Goal: Information Seeking & Learning: Learn about a topic

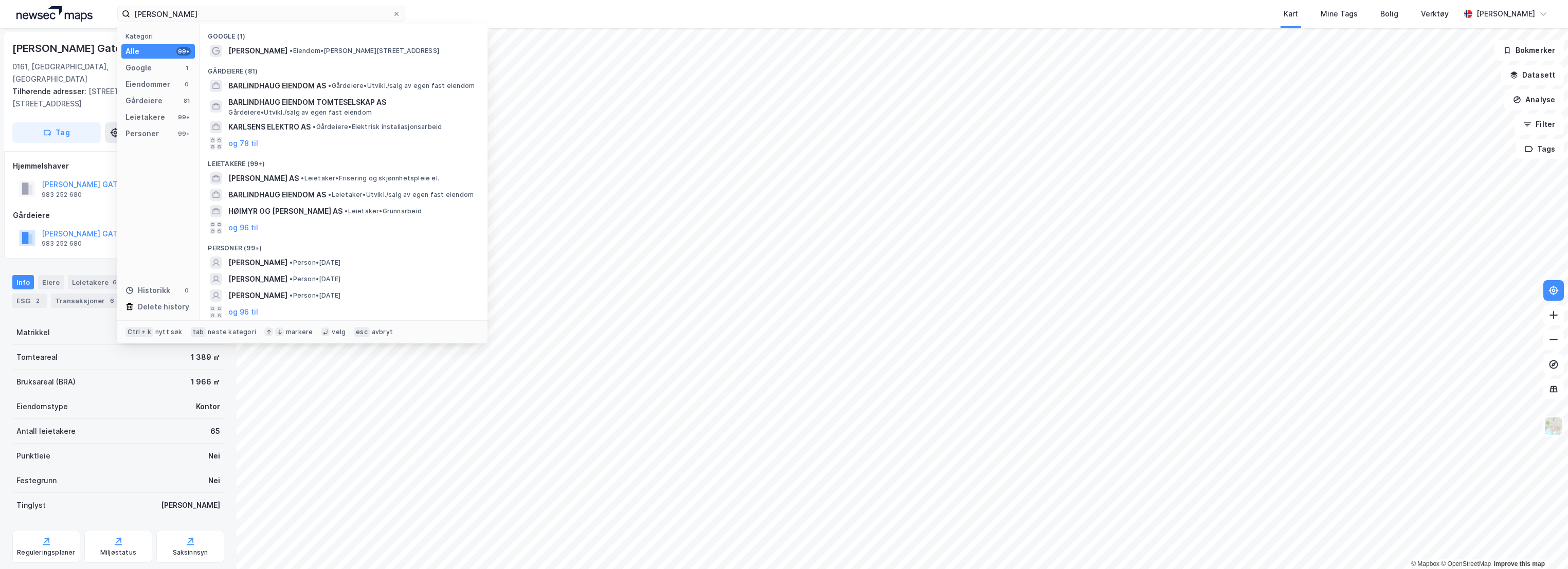
click at [259, 12] on input "[PERSON_NAME]" at bounding box center [261, 13] width 262 height 15
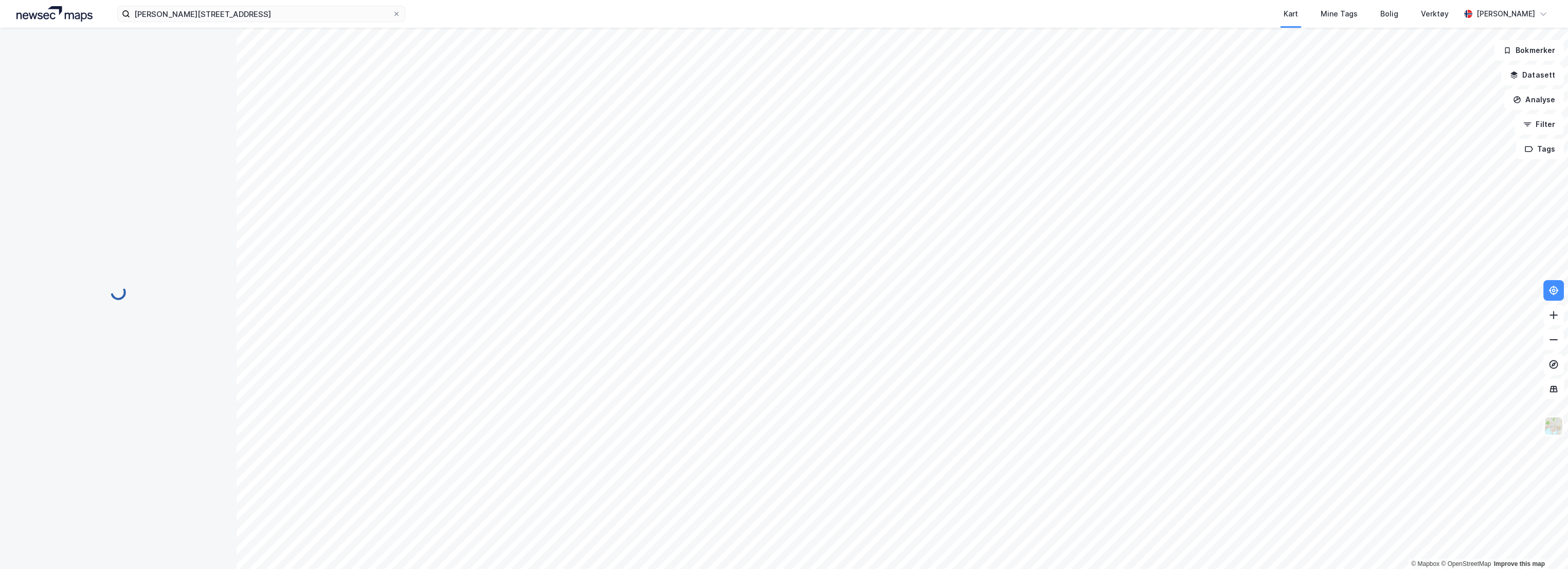
click at [259, 12] on input "[PERSON_NAME][STREET_ADDRESS]" at bounding box center [261, 13] width 262 height 15
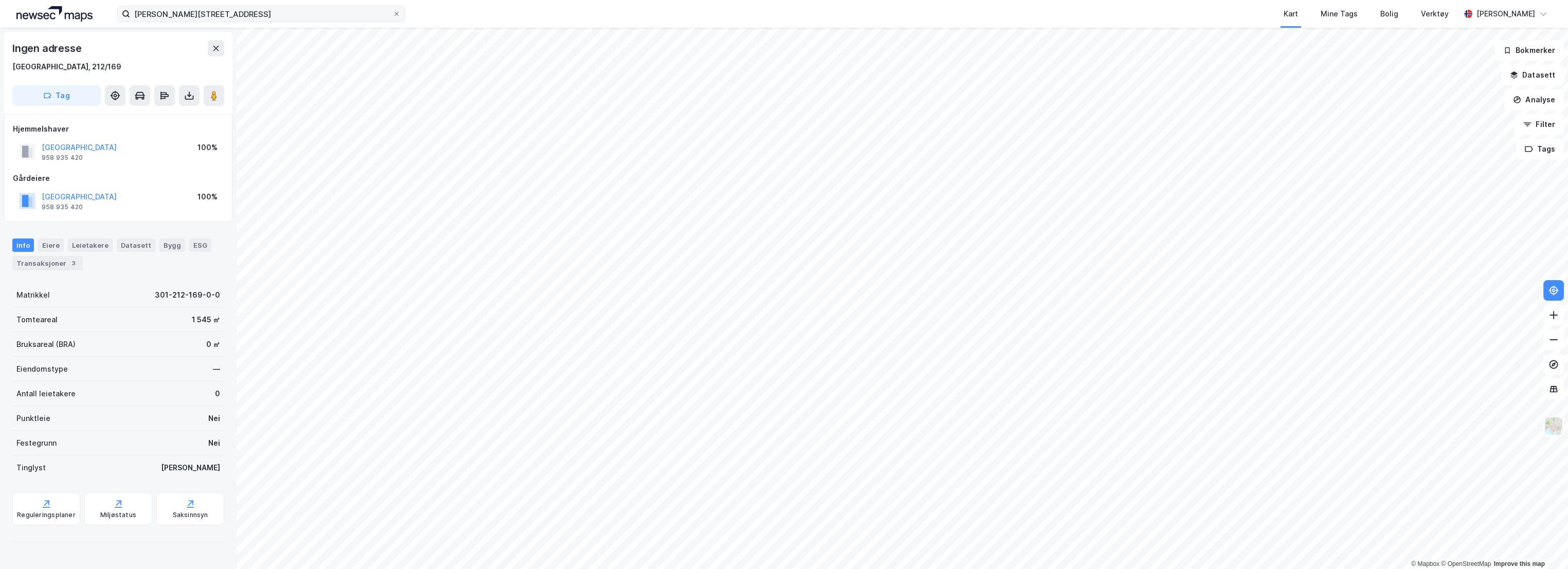
click at [270, 16] on input "[PERSON_NAME][STREET_ADDRESS]" at bounding box center [261, 13] width 262 height 15
click at [219, 51] on icon at bounding box center [216, 49] width 9 height 9
click at [224, 20] on input "[PERSON_NAME][STREET_ADDRESS]" at bounding box center [261, 13] width 262 height 15
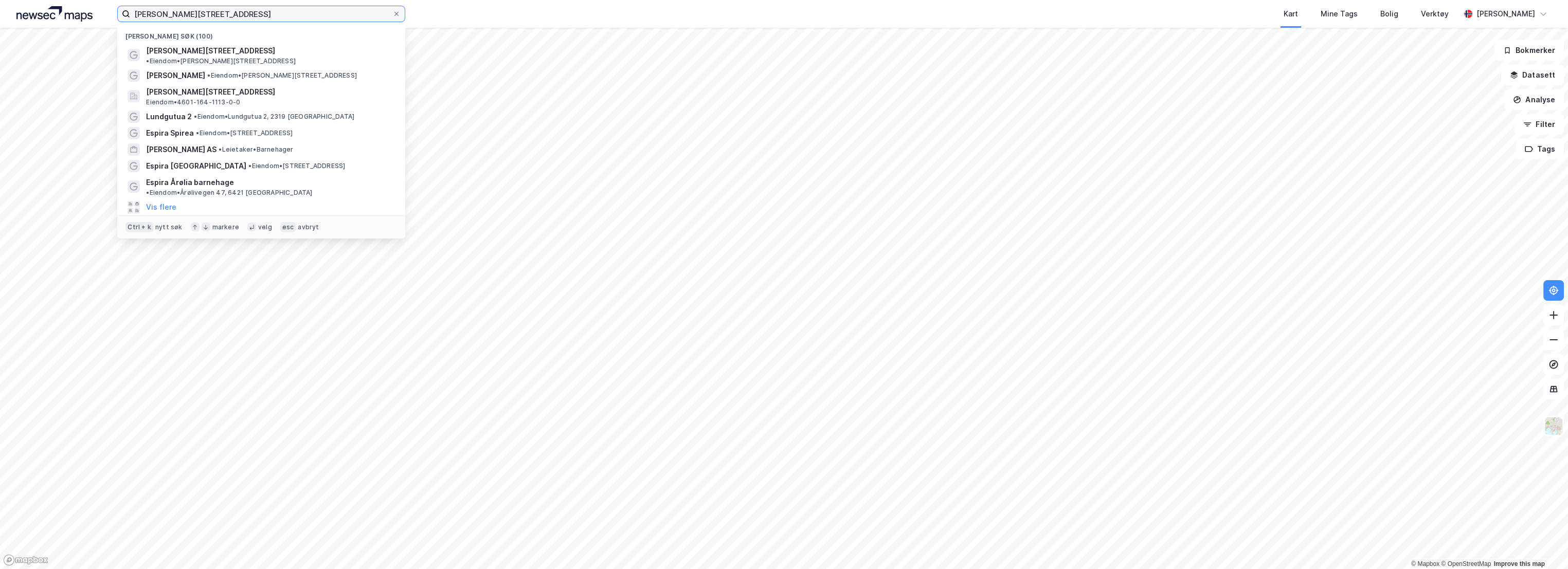
click at [227, 13] on input "[PERSON_NAME][STREET_ADDRESS]" at bounding box center [261, 13] width 262 height 15
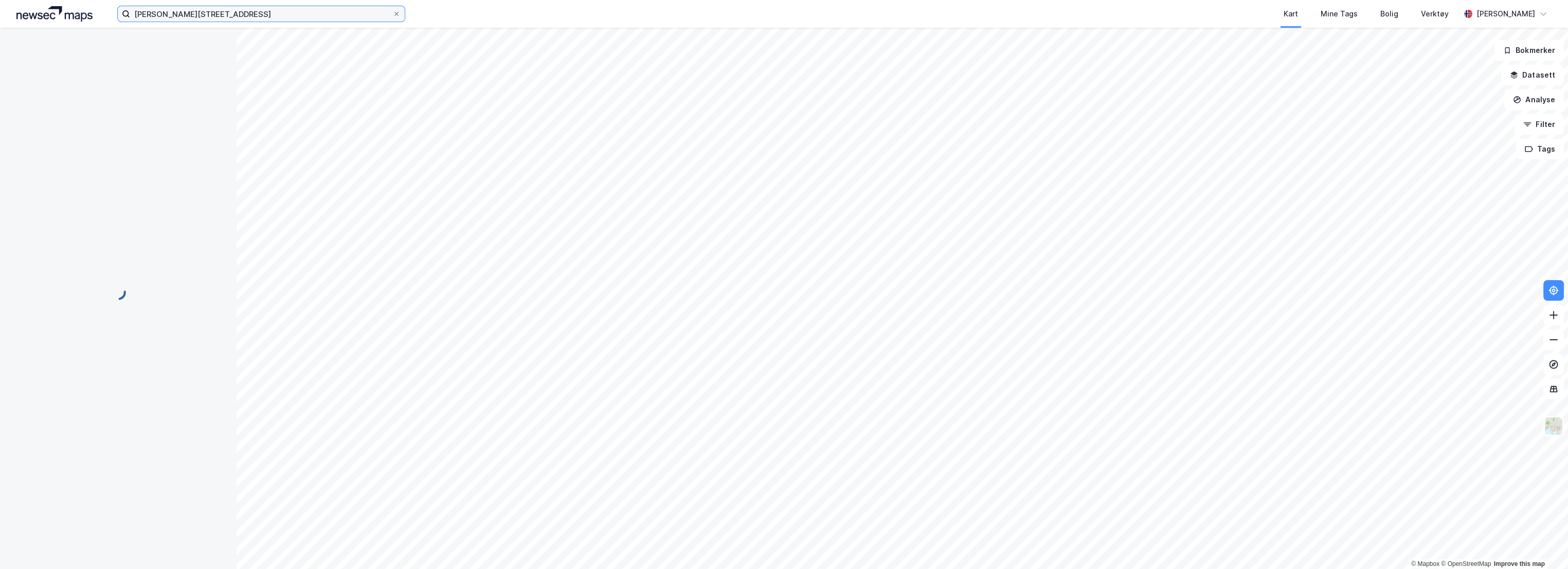
scroll to position [1, 0]
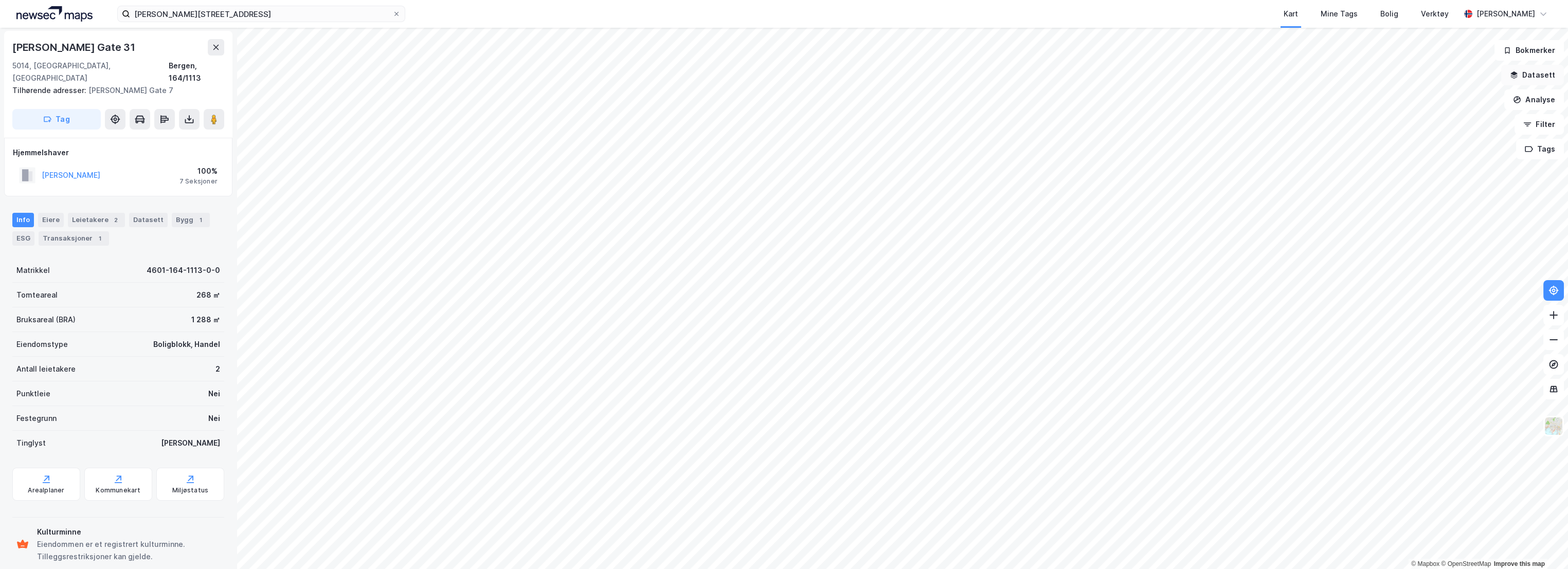
click at [1550, 75] on button "Datasett" at bounding box center [1532, 75] width 63 height 21
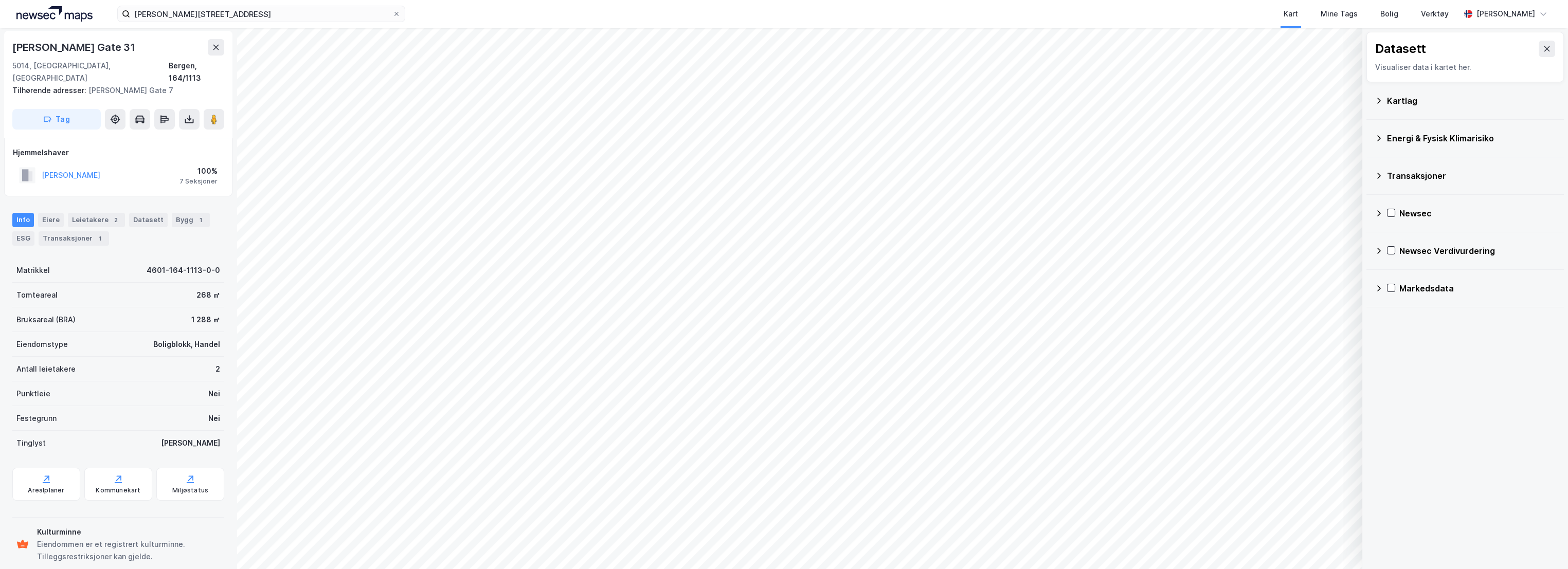
click at [1381, 215] on icon at bounding box center [1379, 214] width 9 height 9
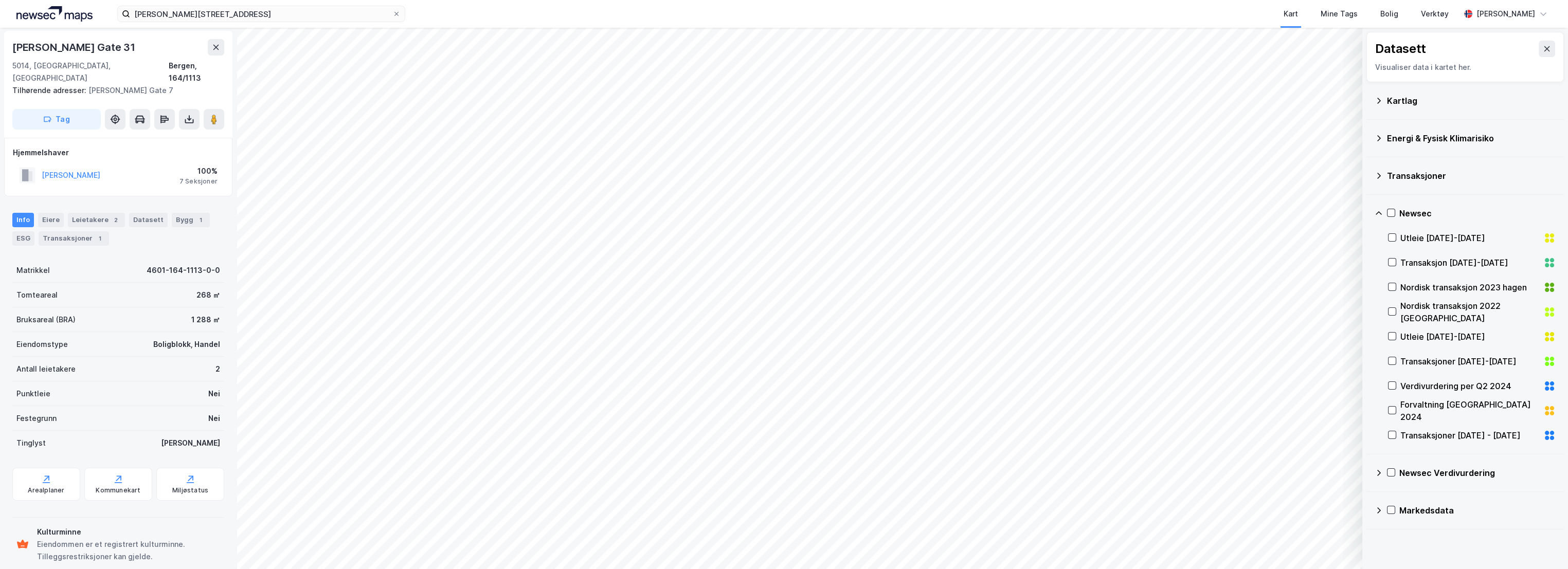
click at [1398, 439] on div "Transaksjoner [DATE] - [DATE]" at bounding box center [1471, 435] width 167 height 25
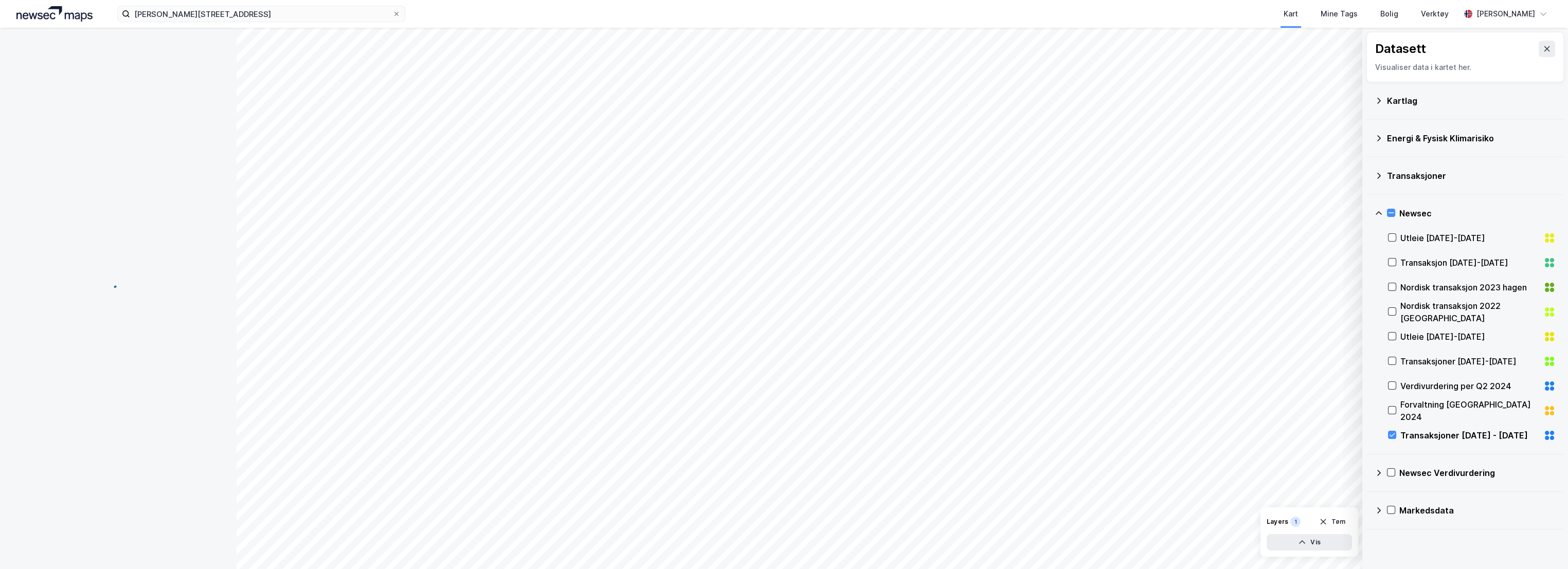
scroll to position [0, 0]
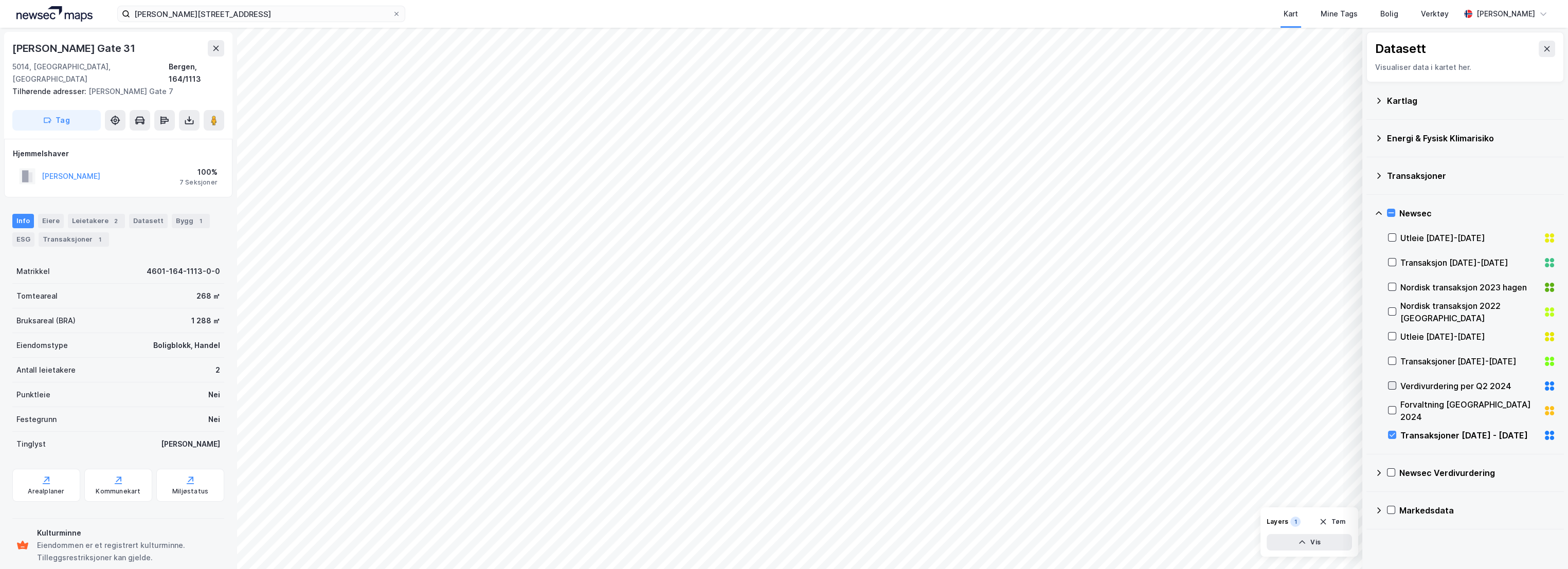
click at [1394, 384] on icon at bounding box center [1392, 386] width 5 height 4
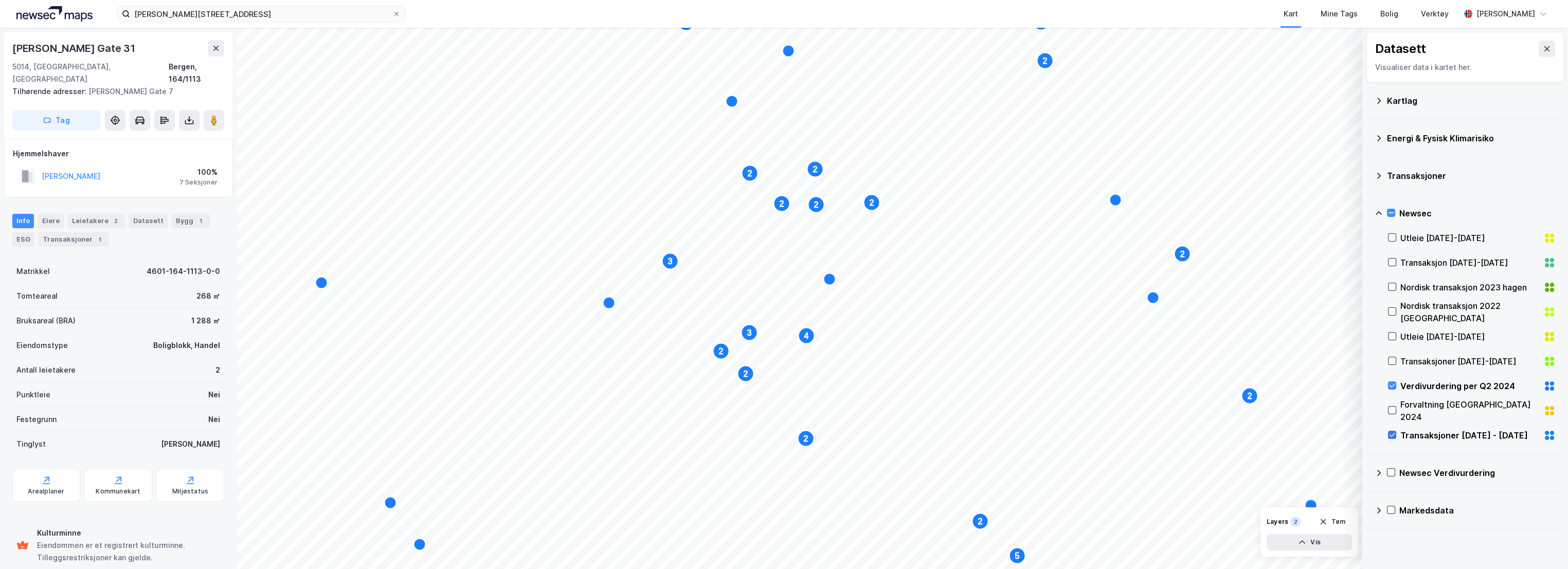
click at [1392, 435] on icon at bounding box center [1392, 435] width 5 height 4
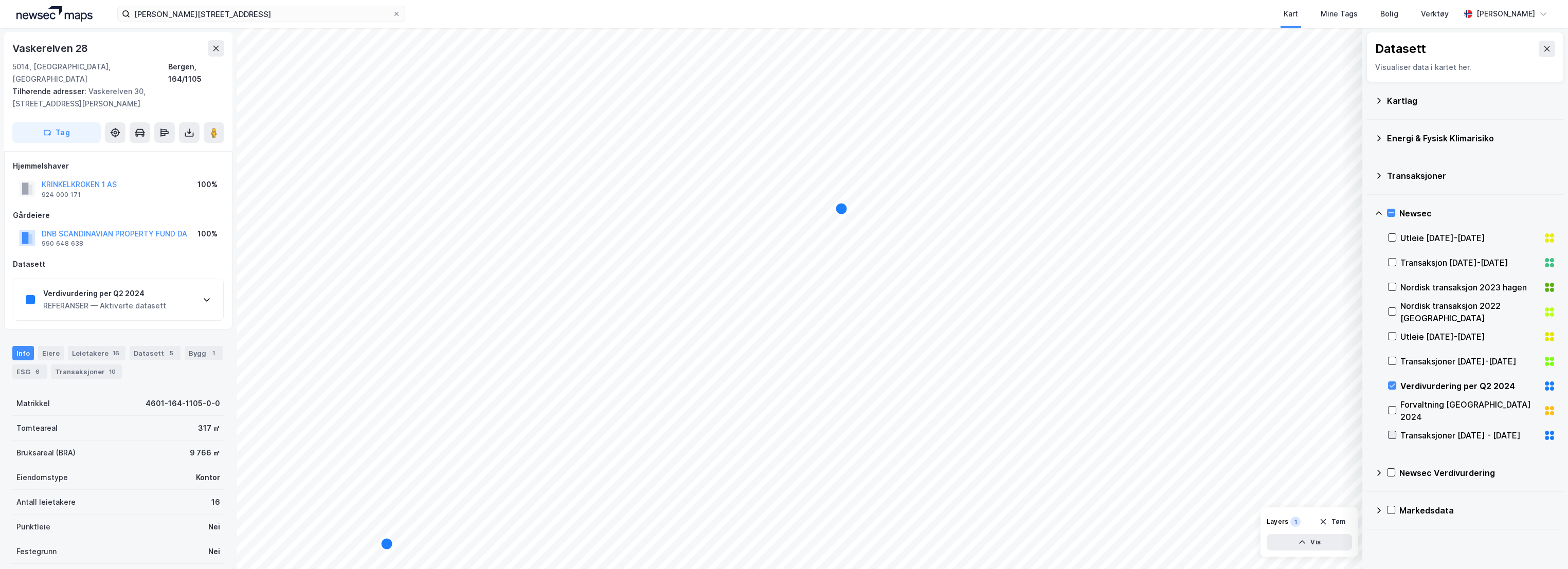
scroll to position [1, 0]
click at [136, 287] on div "Verdivurdering per Q2 2024" at bounding box center [105, 293] width 123 height 12
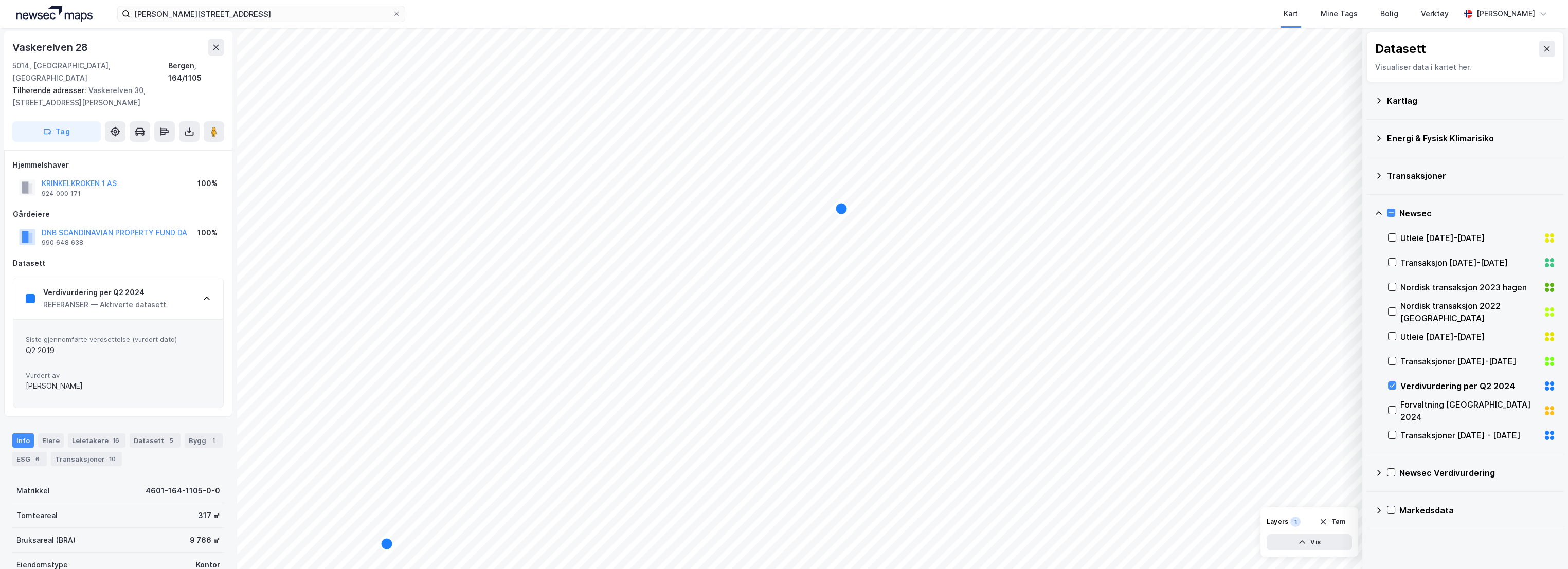
click at [136, 287] on div "Verdivurdering per Q2 2024" at bounding box center [105, 293] width 123 height 12
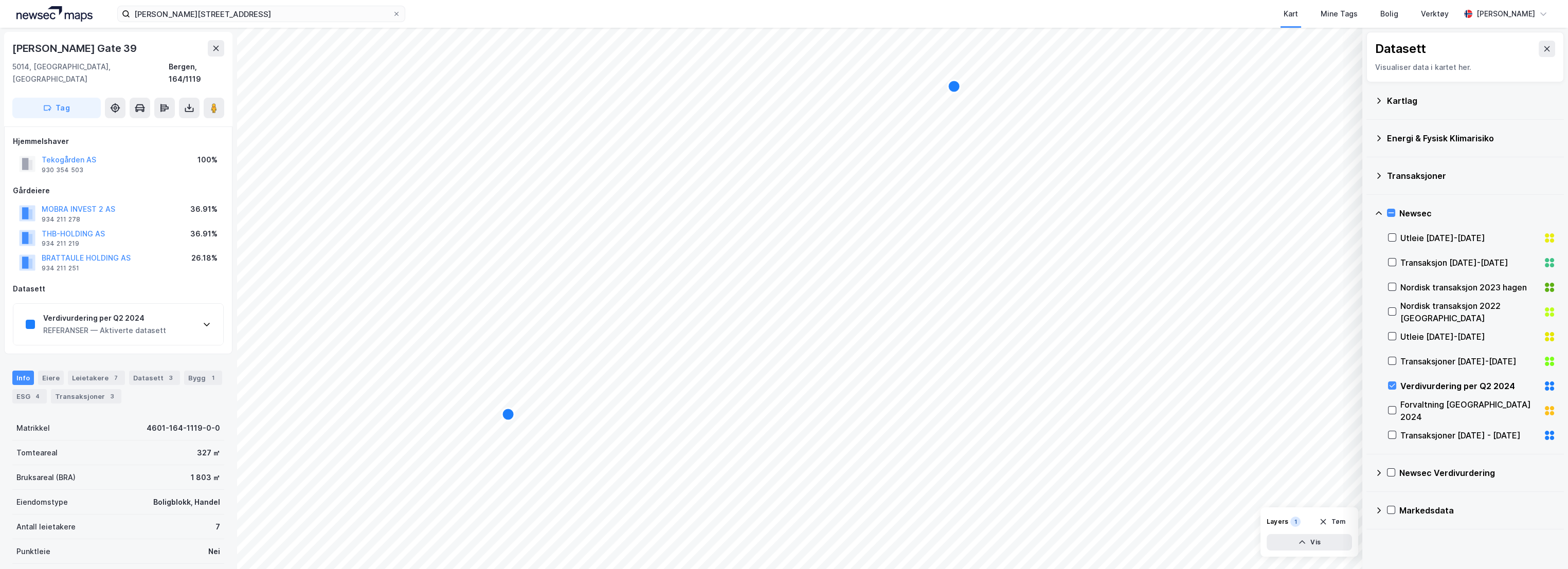
scroll to position [1, 0]
click at [135, 311] on div "Verdivurdering per Q2 2024" at bounding box center [105, 317] width 123 height 12
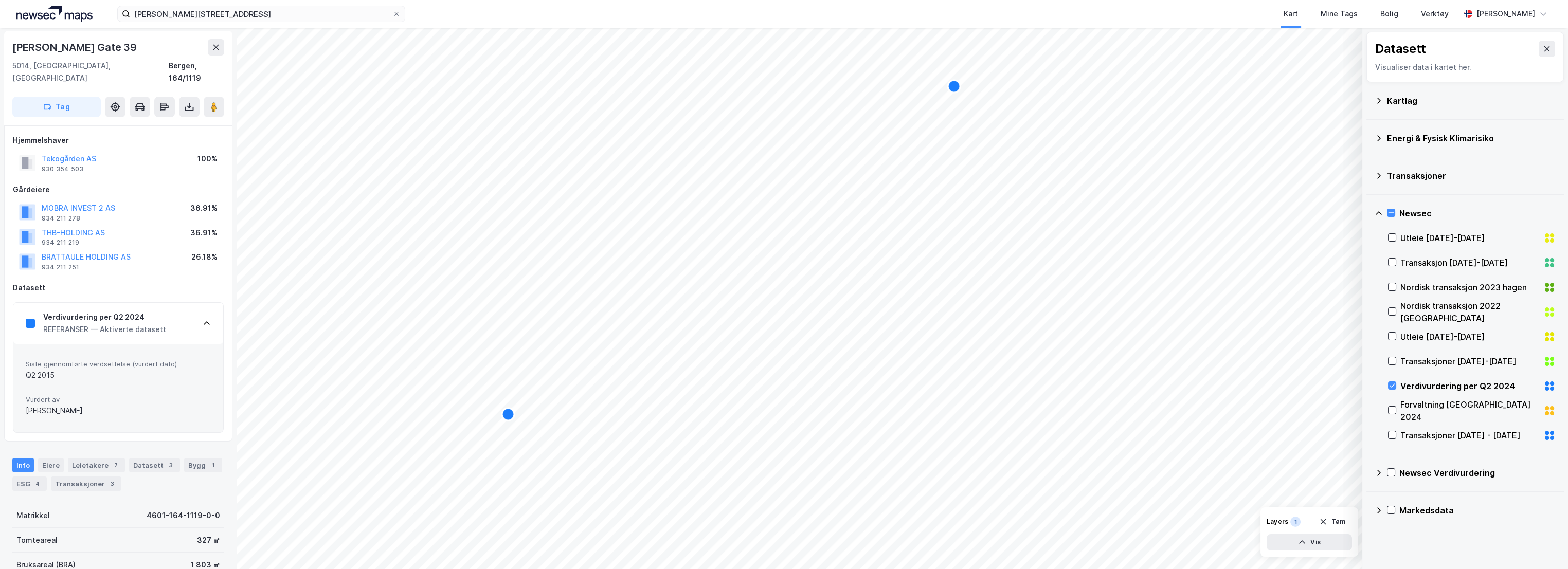
click at [164, 308] on div "Verdivurdering per Q2 2024 REFERANSER — Aktiverte datasett" at bounding box center [118, 324] width 210 height 41
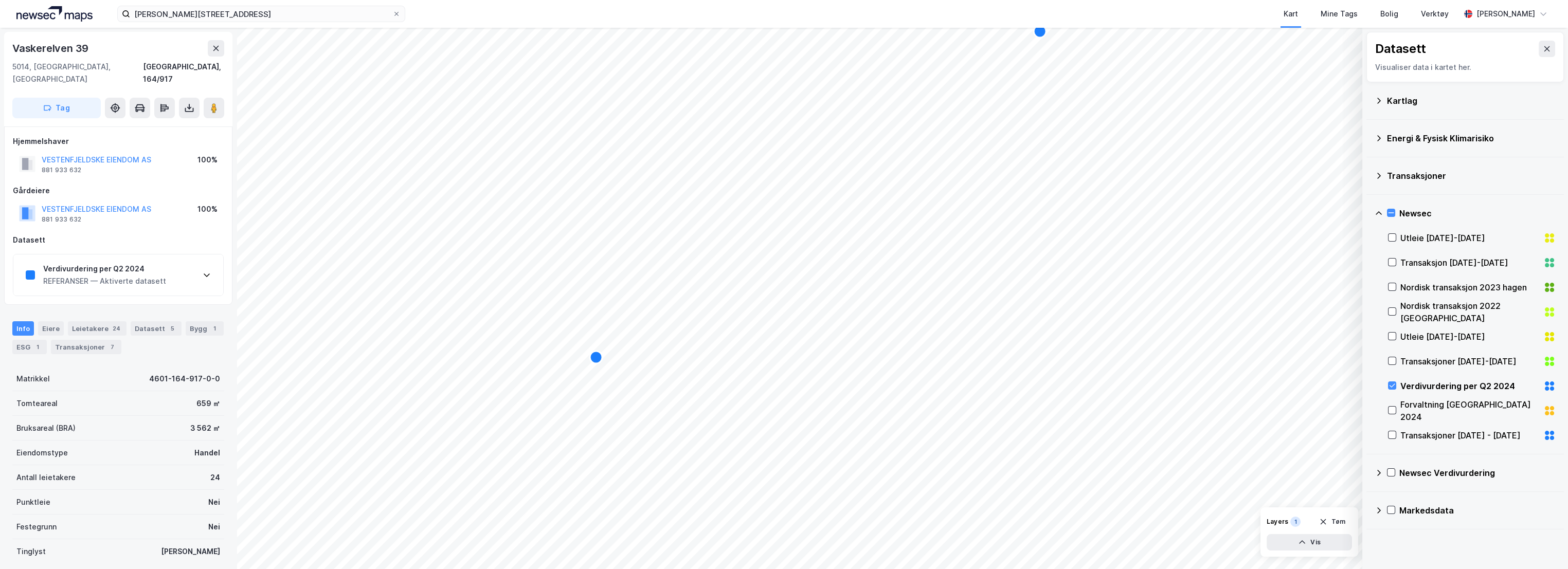
scroll to position [1, 0]
click at [146, 262] on div "Verdivurdering per Q2 2024" at bounding box center [105, 268] width 123 height 12
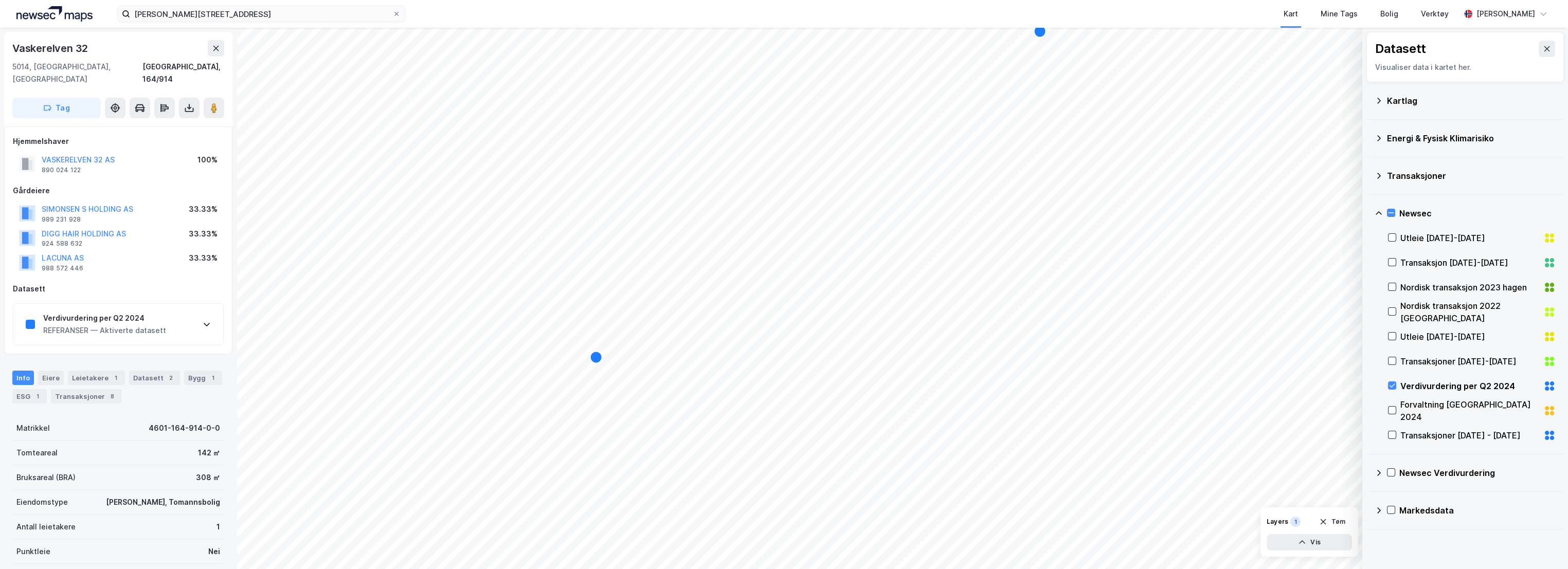
scroll to position [1, 0]
click at [84, 323] on div "REFERANSER — Aktiverte datasett" at bounding box center [105, 329] width 123 height 12
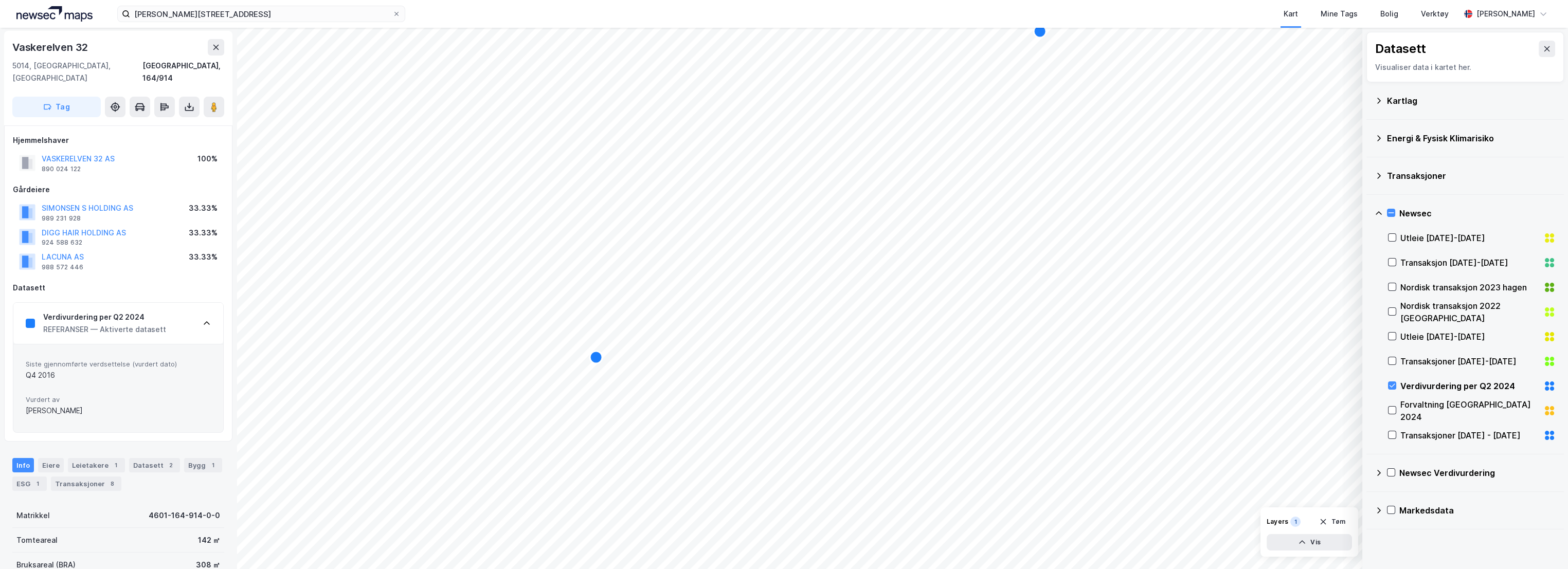
click at [108, 311] on div "Verdivurdering per Q2 2024" at bounding box center [105, 317] width 123 height 12
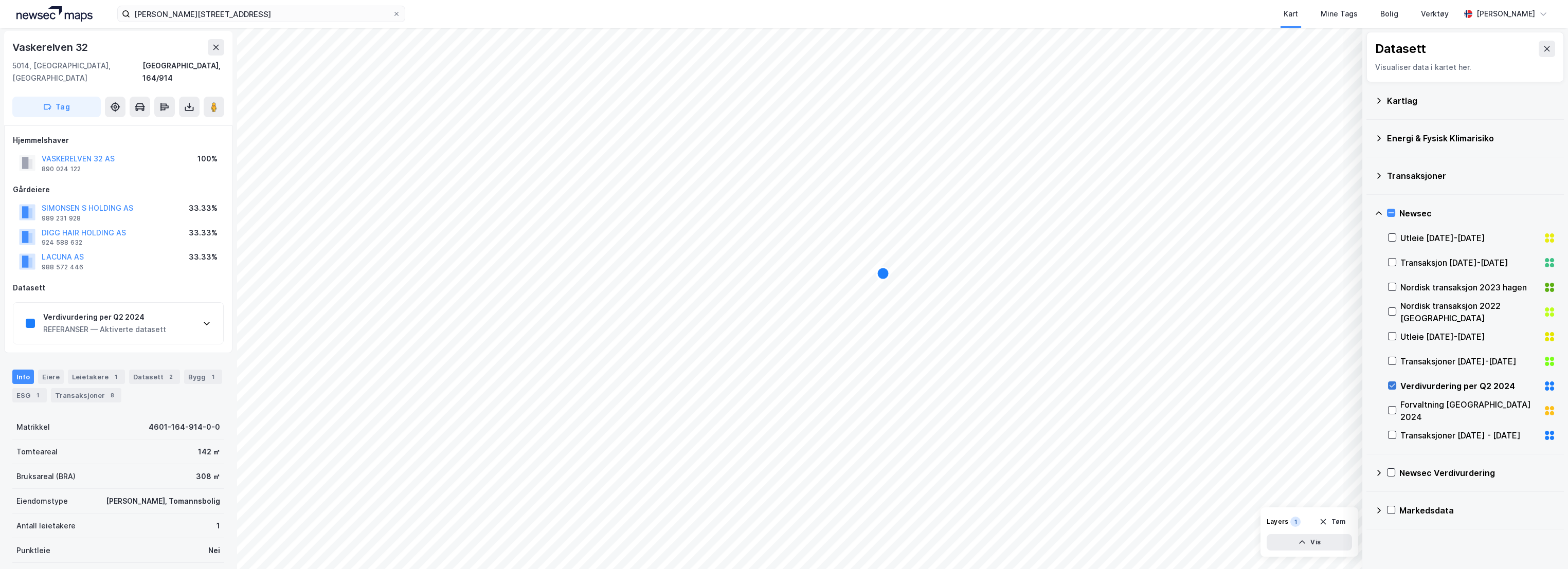
click at [1392, 383] on icon at bounding box center [1392, 386] width 7 height 7
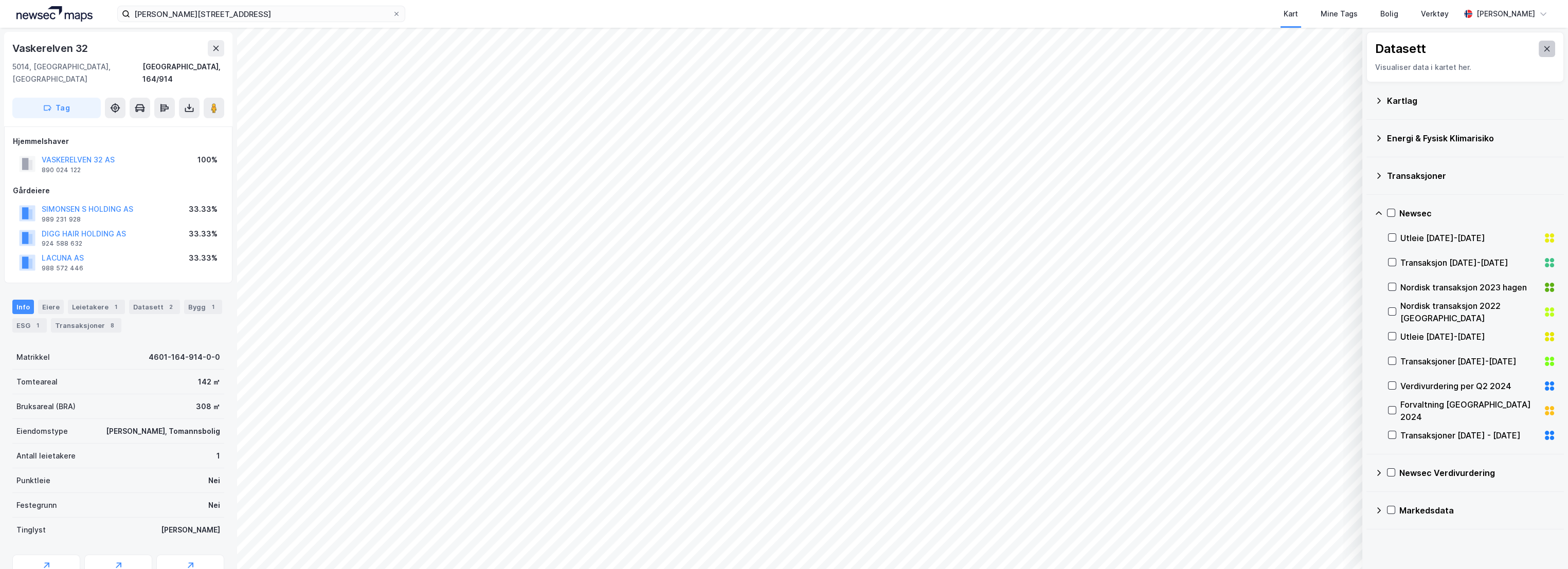
click at [1543, 47] on icon at bounding box center [1547, 49] width 9 height 9
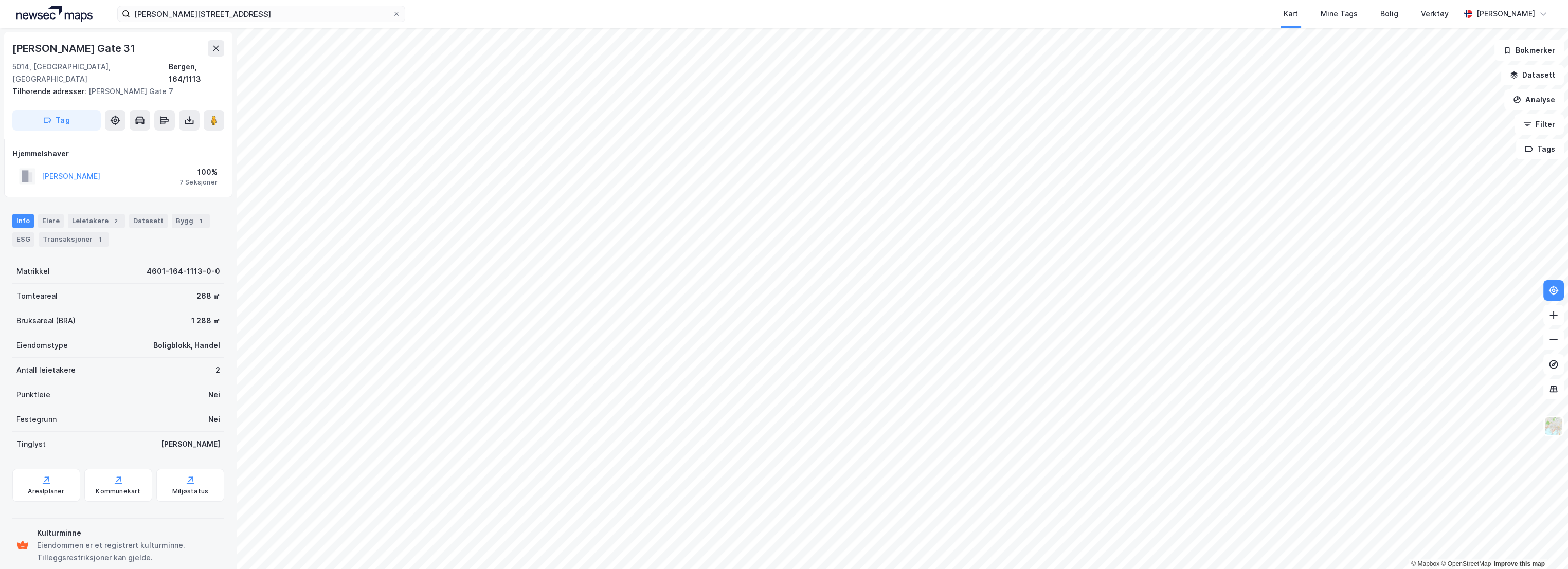
scroll to position [1, 0]
click at [29, 471] on div "Arealplaner" at bounding box center [46, 484] width 68 height 33
click at [100, 468] on div "Kommunekart" at bounding box center [119, 484] width 68 height 33
click at [178, 213] on div "Bygg 1" at bounding box center [191, 220] width 38 height 15
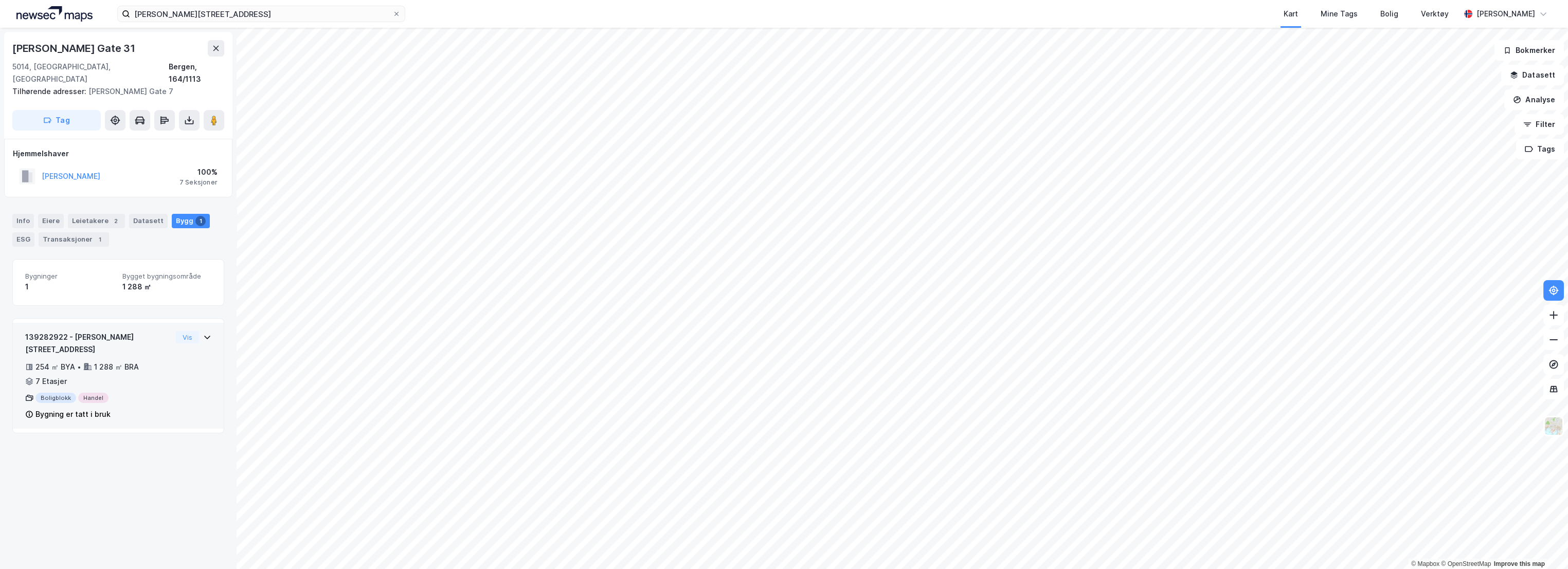
click at [73, 331] on div "139282922 - [PERSON_NAME][STREET_ADDRESS]" at bounding box center [98, 343] width 147 height 25
click at [46, 375] on div "7 Etasjer" at bounding box center [51, 382] width 32 height 12
click at [177, 331] on button "Vis" at bounding box center [187, 337] width 23 height 12
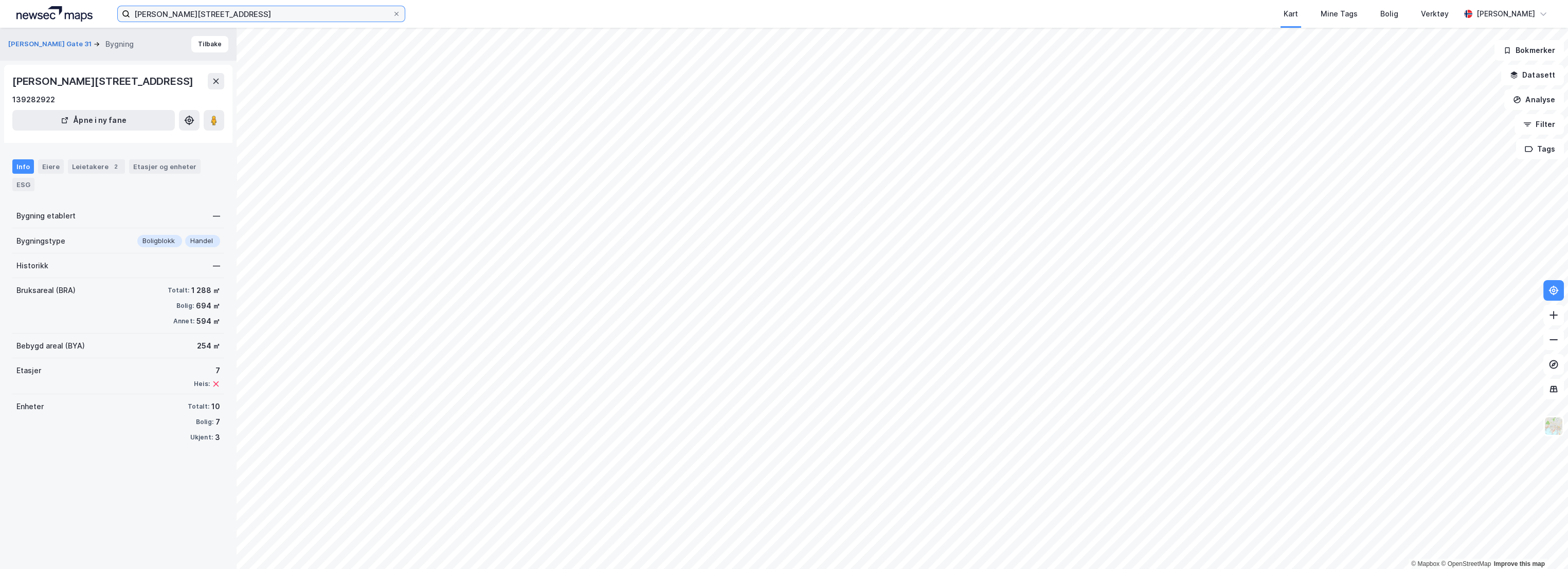
click at [195, 15] on input "[PERSON_NAME][STREET_ADDRESS]" at bounding box center [261, 13] width 262 height 15
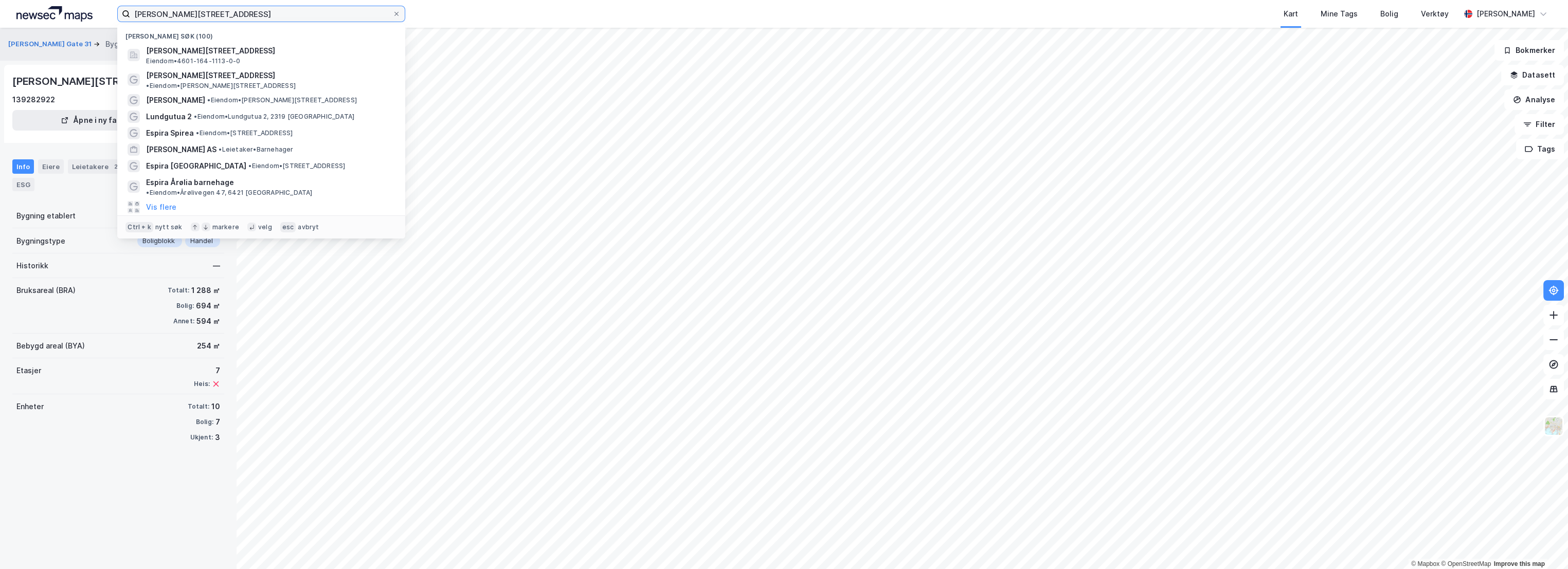
click at [195, 15] on input "[PERSON_NAME][STREET_ADDRESS]" at bounding box center [261, 13] width 262 height 15
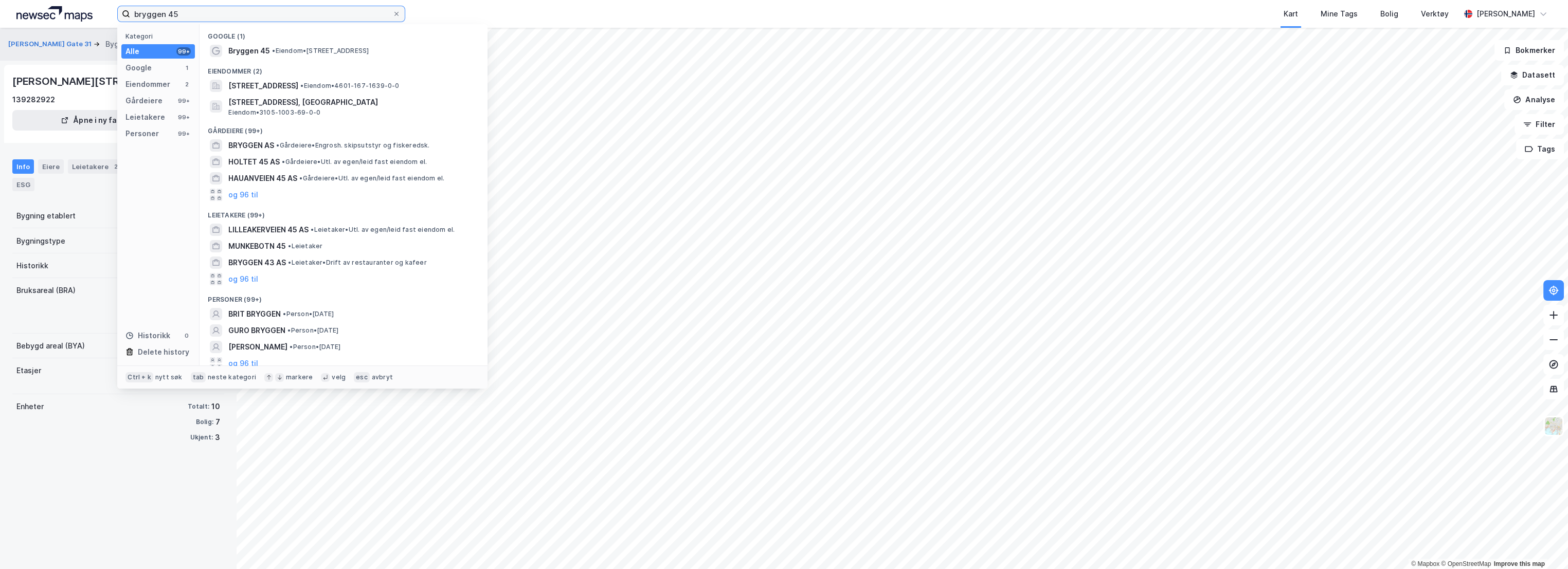
type input "bryggen 45"
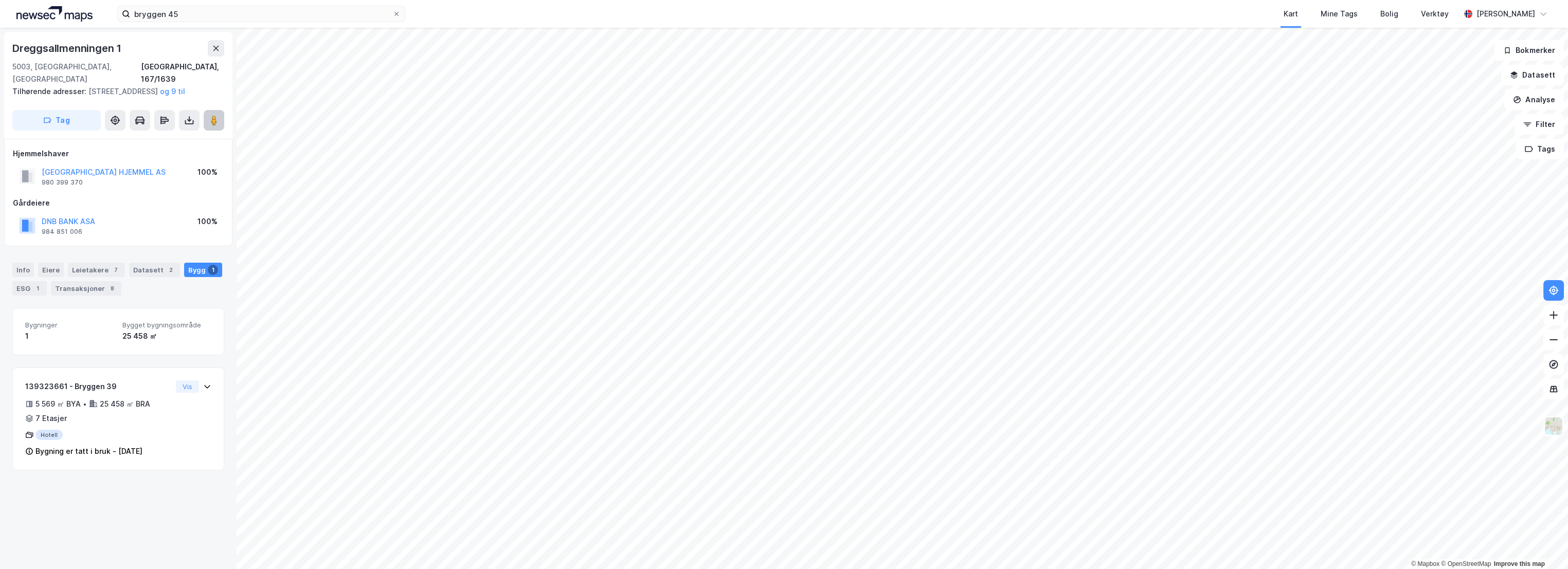
click at [220, 117] on button at bounding box center [214, 120] width 21 height 21
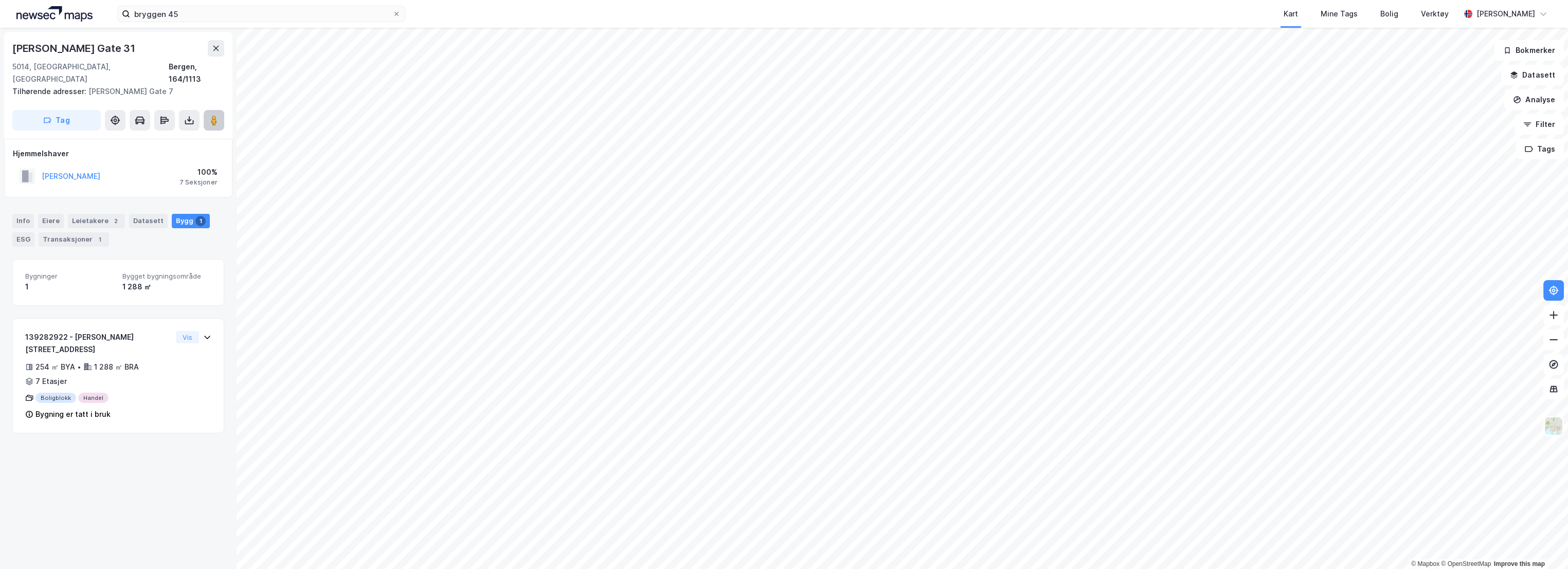
click at [212, 115] on image at bounding box center [214, 120] width 6 height 10
